Goal: Book appointment/travel/reservation

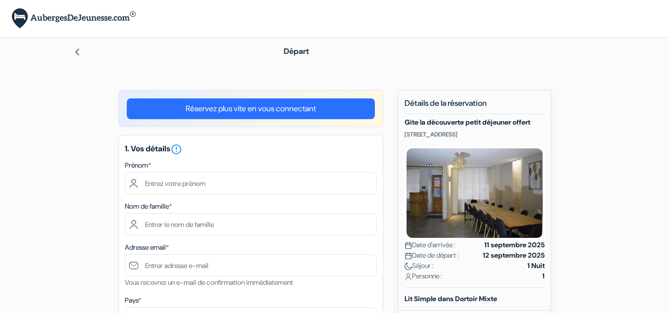
type input "[PERSON_NAME]"
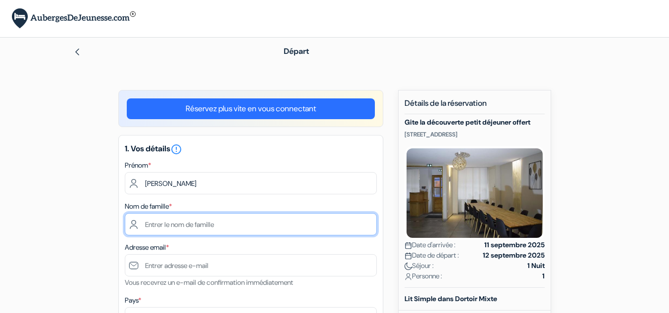
click at [196, 219] on input "text" at bounding box center [251, 224] width 252 height 22
drag, startPoint x: 196, startPoint y: 219, endPoint x: 197, endPoint y: 225, distance: 6.0
click at [196, 218] on input "text" at bounding box center [251, 224] width 252 height 22
type input "[PERSON_NAME]"
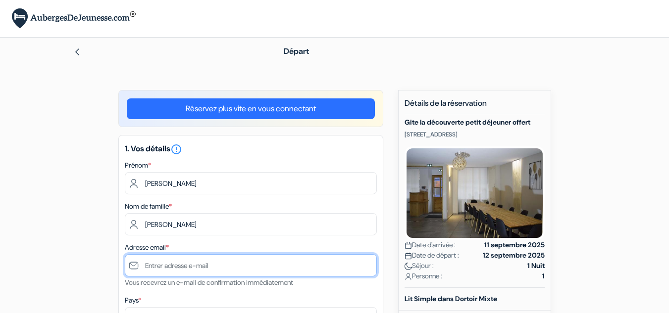
click at [194, 261] on input "text" at bounding box center [251, 265] width 252 height 22
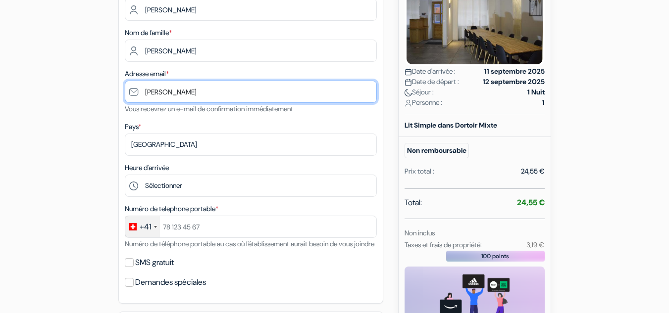
scroll to position [198, 0]
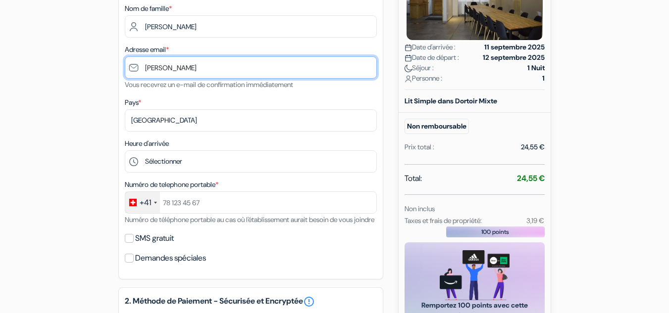
type input "[PERSON_NAME]"
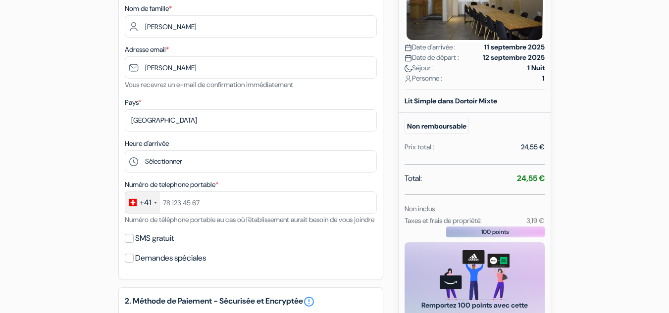
click at [153, 198] on div "+41" at bounding box center [142, 202] width 35 height 21
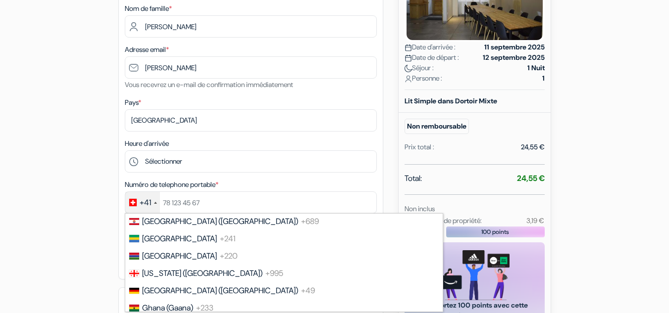
scroll to position [1461, 0]
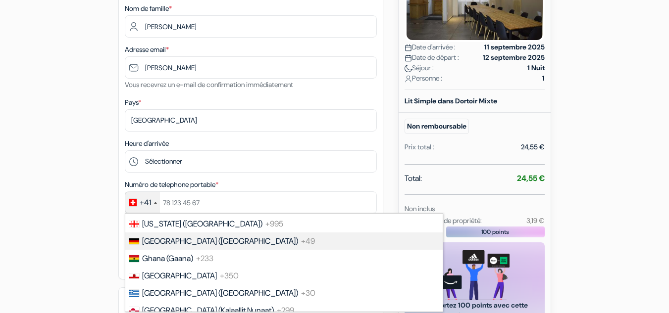
click at [185, 240] on span "[GEOGRAPHIC_DATA] ([GEOGRAPHIC_DATA])" at bounding box center [220, 241] width 156 height 10
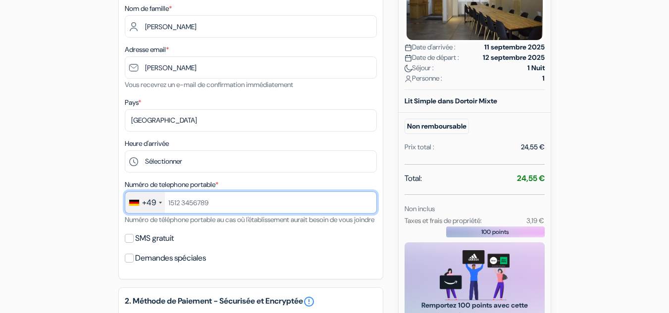
click at [196, 202] on input "text" at bounding box center [251, 203] width 252 height 22
type input "15259415051"
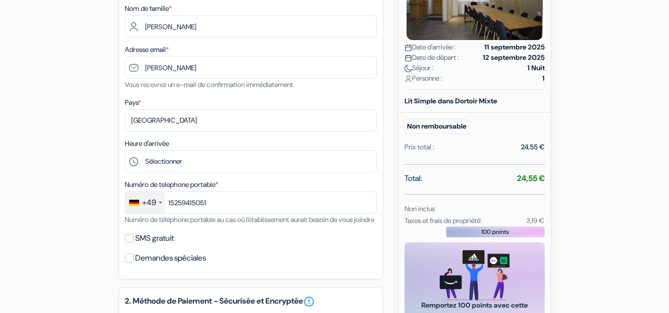
click at [135, 246] on div "SMS gratuit" at bounding box center [251, 239] width 252 height 14
click at [132, 243] on input "SMS gratuit" at bounding box center [129, 238] width 9 height 9
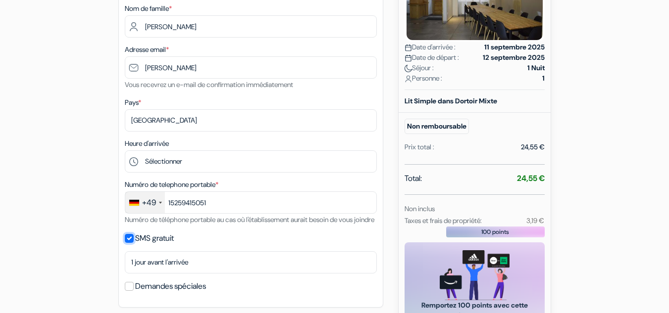
click at [132, 243] on input "SMS gratuit" at bounding box center [129, 238] width 9 height 9
checkbox input "false"
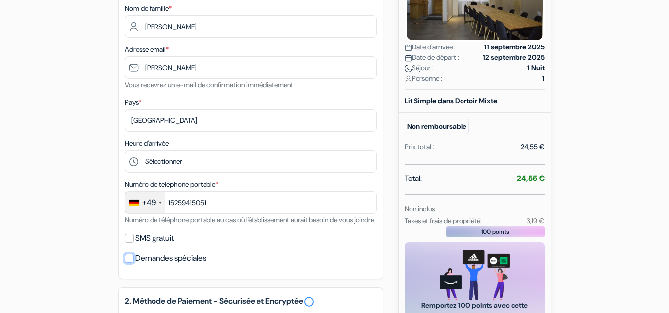
click at [129, 263] on input "Demandes spéciales" at bounding box center [129, 258] width 9 height 9
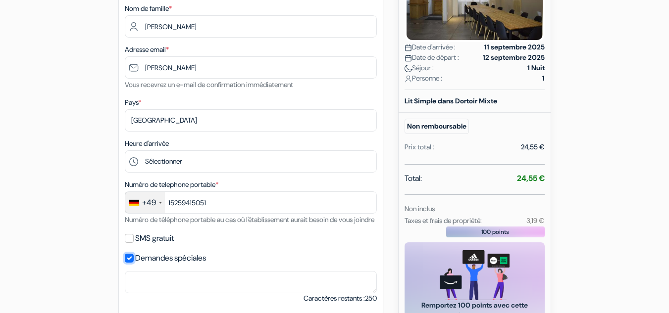
click at [127, 263] on input "Demandes spéciales" at bounding box center [129, 258] width 9 height 9
checkbox input "false"
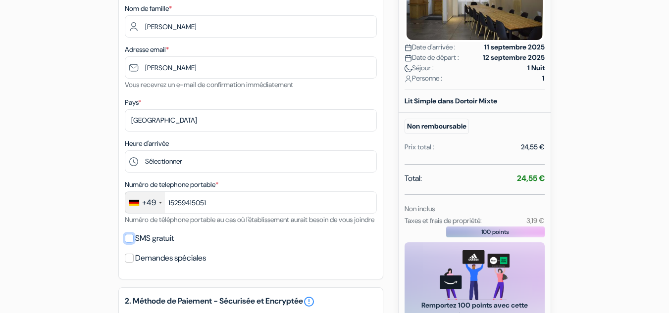
click at [131, 243] on input "SMS gratuit" at bounding box center [129, 238] width 9 height 9
checkbox input "true"
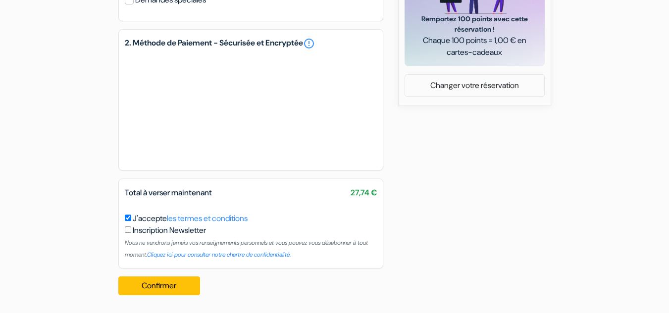
scroll to position [497, 0]
click at [167, 289] on button "Confirmer Loading..." at bounding box center [159, 286] width 82 height 19
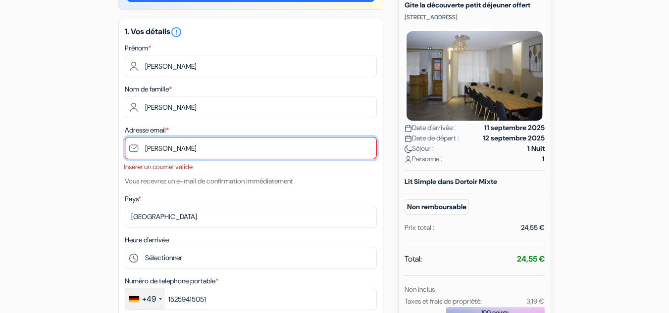
scroll to position [109, 0]
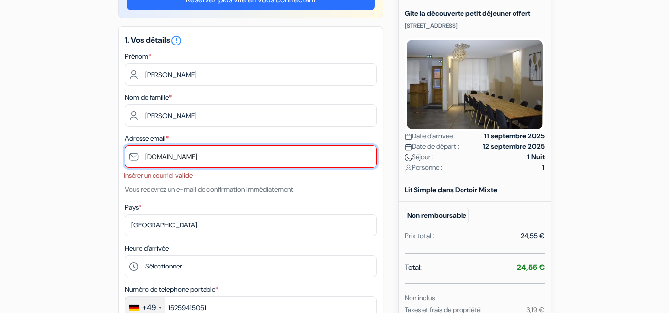
click at [191, 158] on input "[DOMAIN_NAME]" at bounding box center [251, 157] width 252 height 22
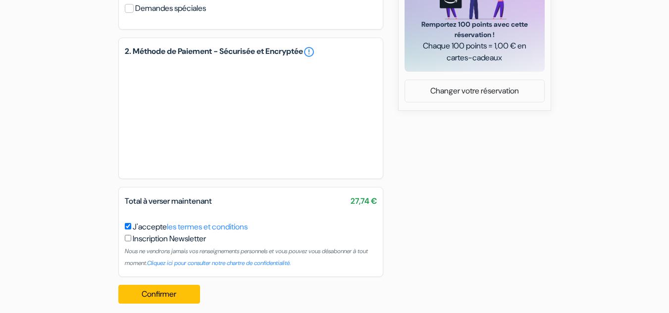
scroll to position [500, 0]
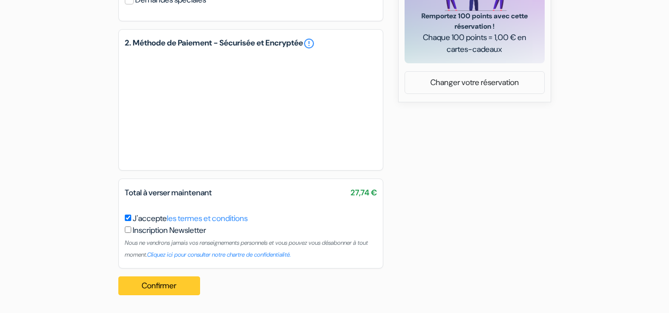
type input "[EMAIL_ADDRESS][DOMAIN_NAME]"
click at [176, 283] on button "Confirmer Loading..." at bounding box center [159, 286] width 82 height 19
